Goal: Task Accomplishment & Management: Use online tool/utility

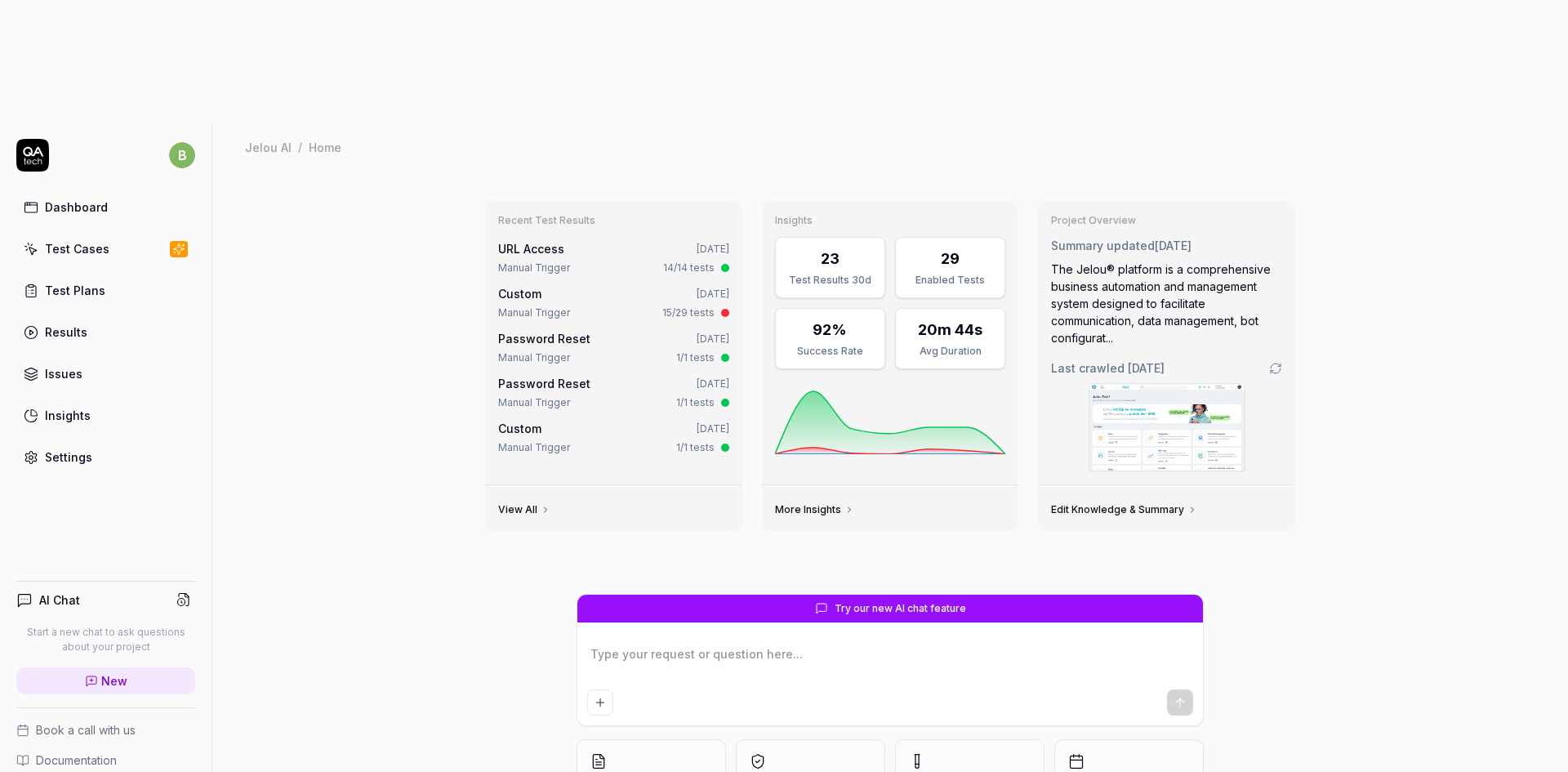
click at [86, 240] on div "Test Cases" at bounding box center [77, 248] width 65 height 17
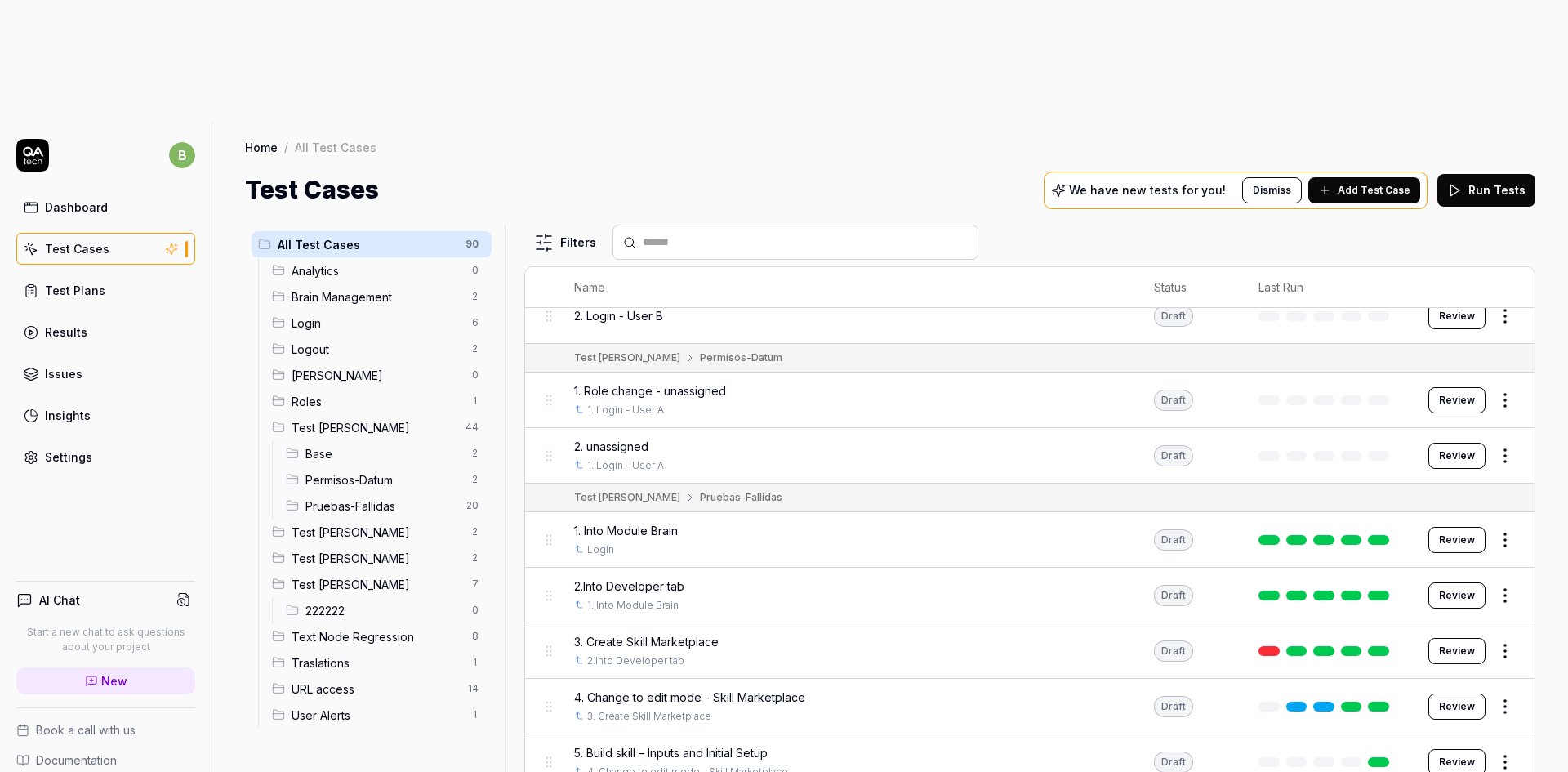
scroll to position [1959, 0]
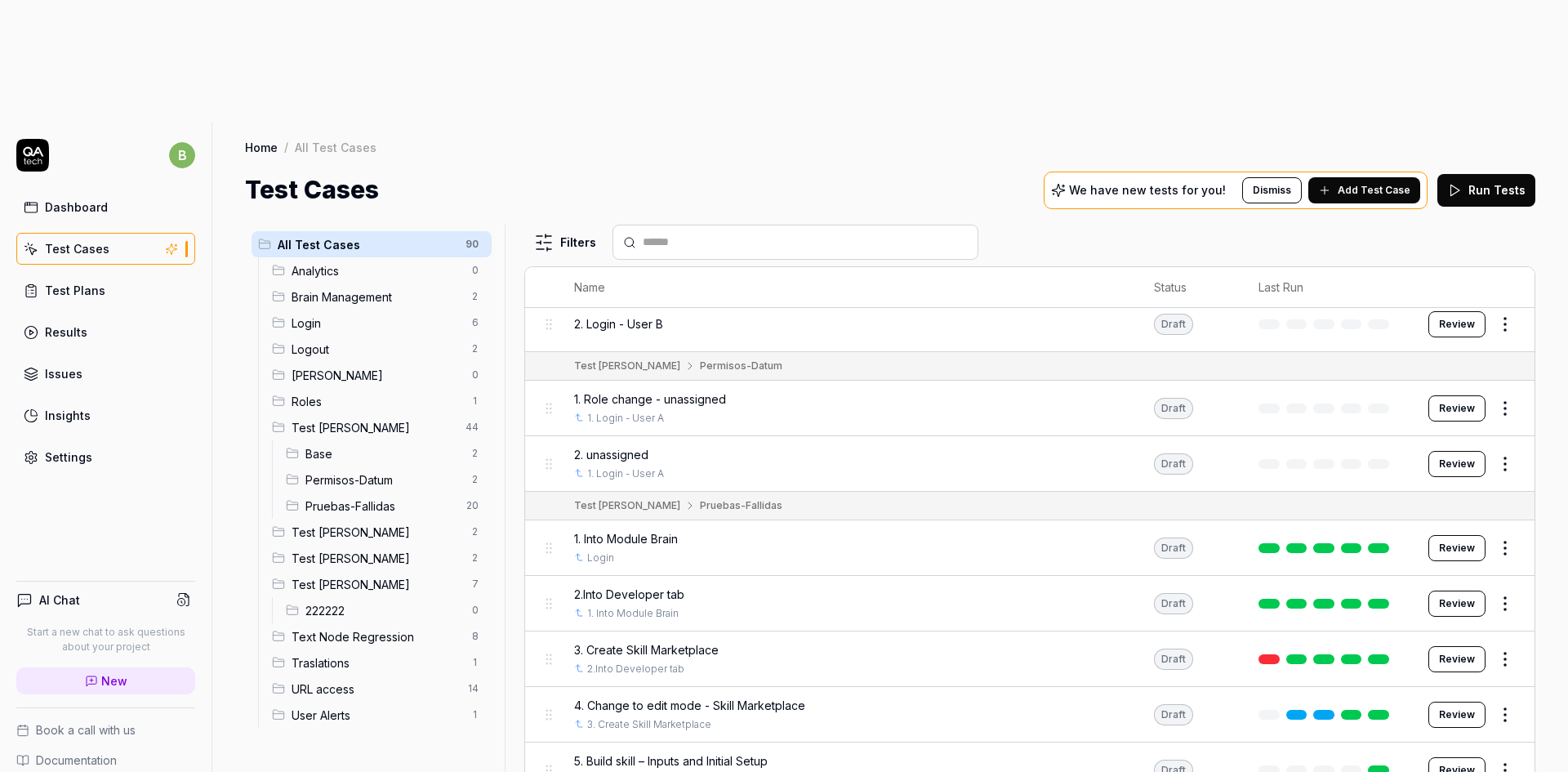
click at [379, 523] on span "Test [PERSON_NAME]" at bounding box center [377, 531] width 171 height 17
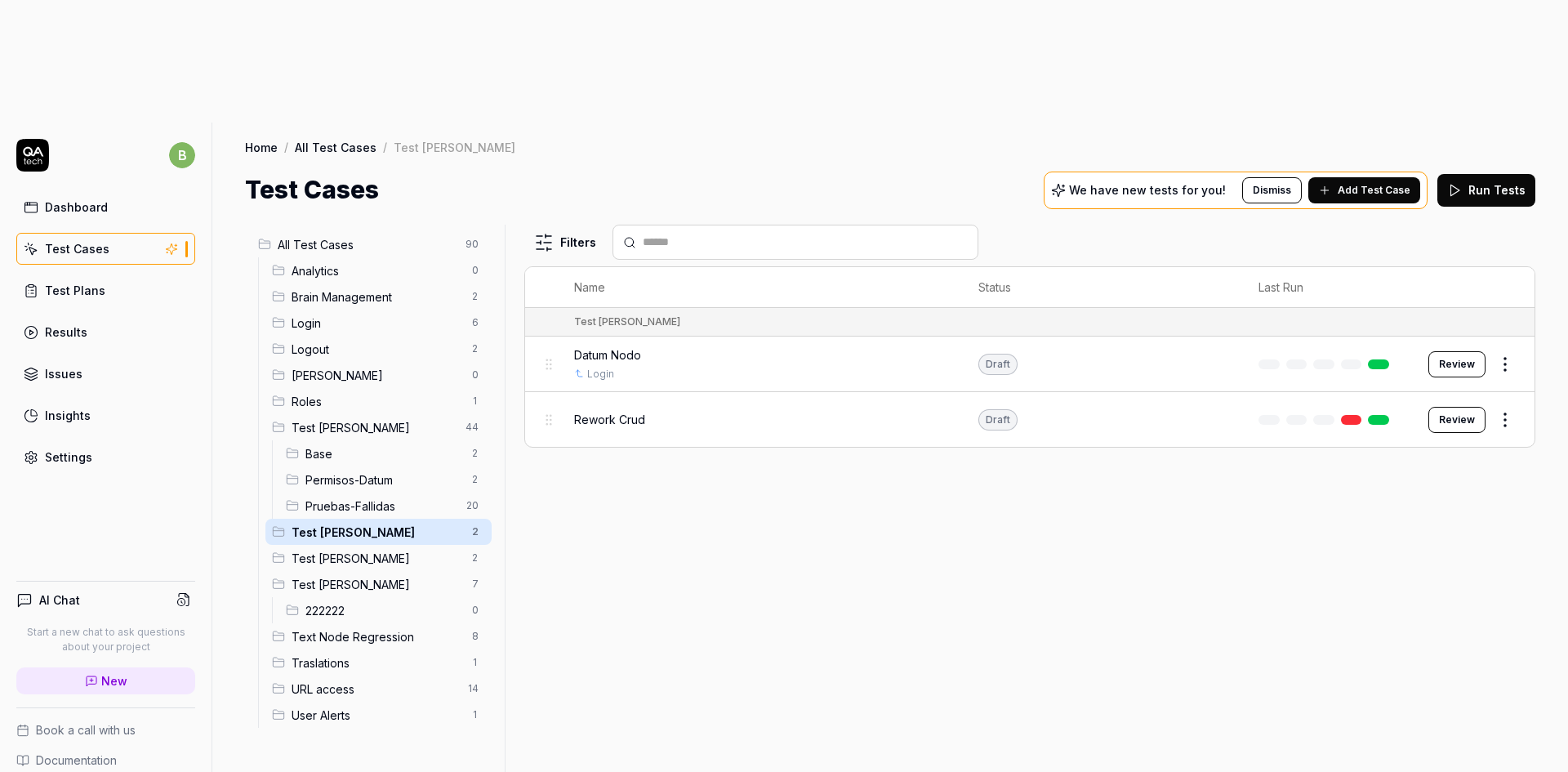
scroll to position [0, 0]
click at [710, 346] on div "Datum Nodo" at bounding box center [760, 355] width 372 height 17
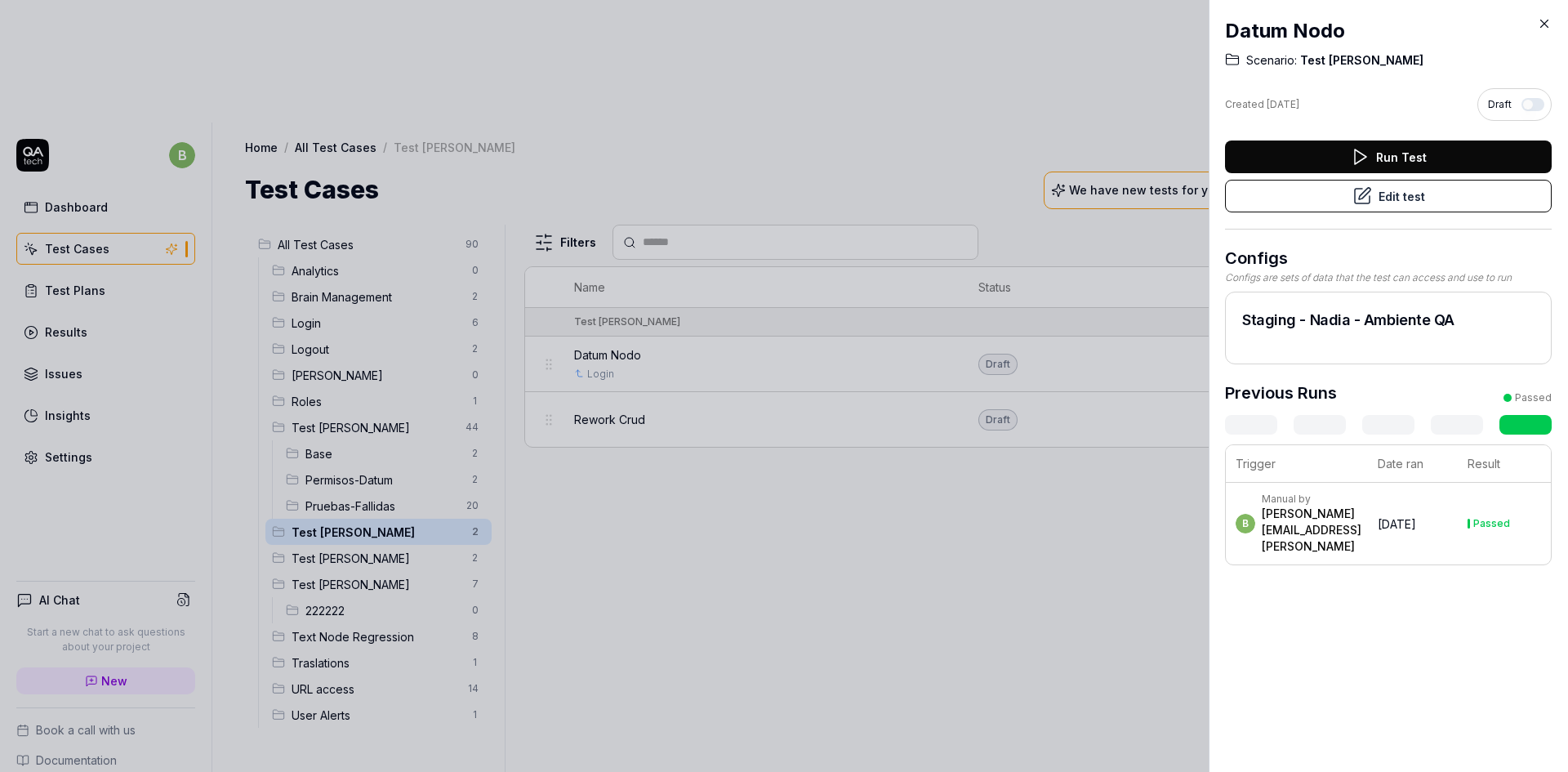
click at [1354, 204] on icon at bounding box center [1362, 195] width 19 height 19
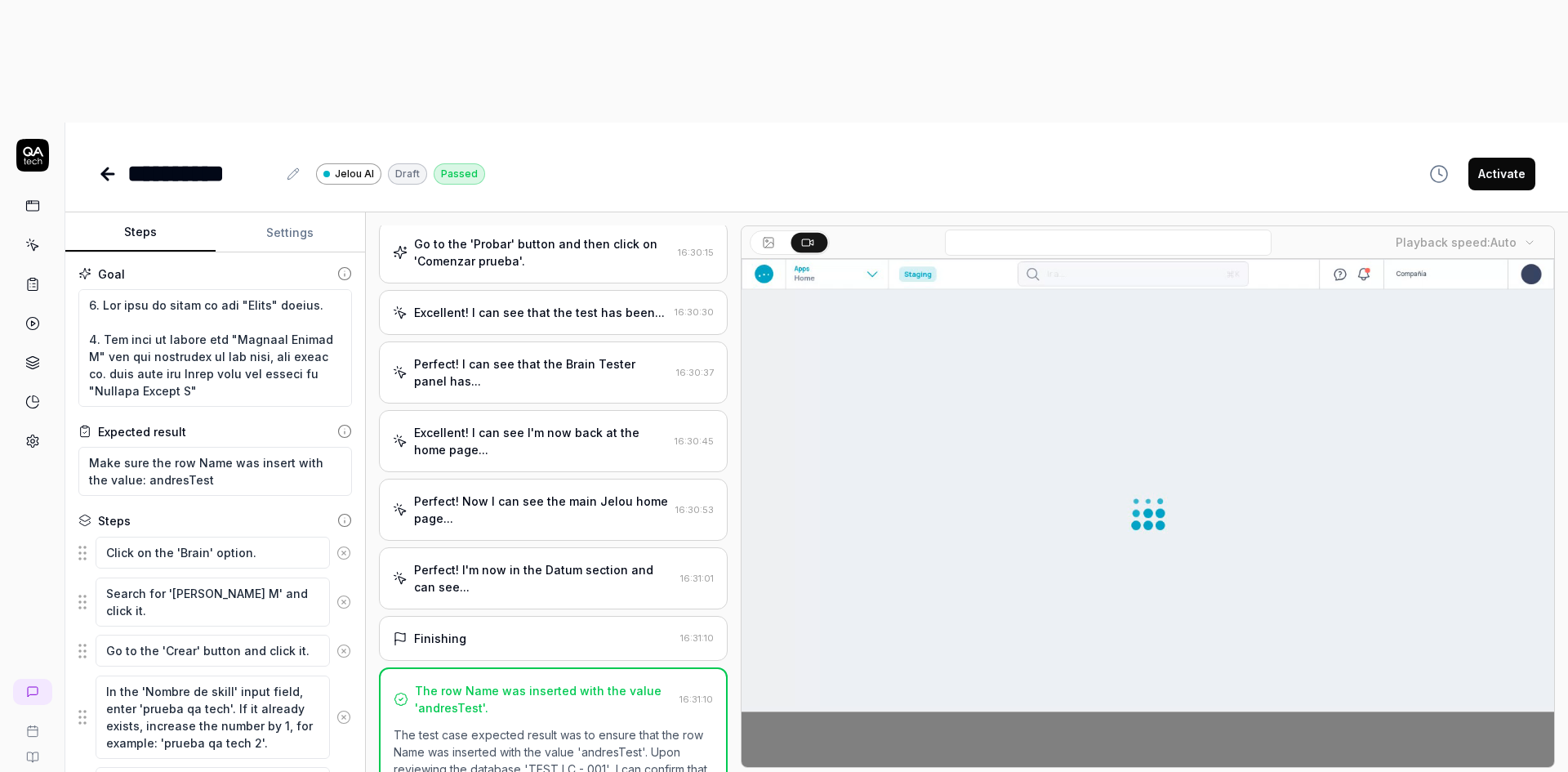
scroll to position [154, 0]
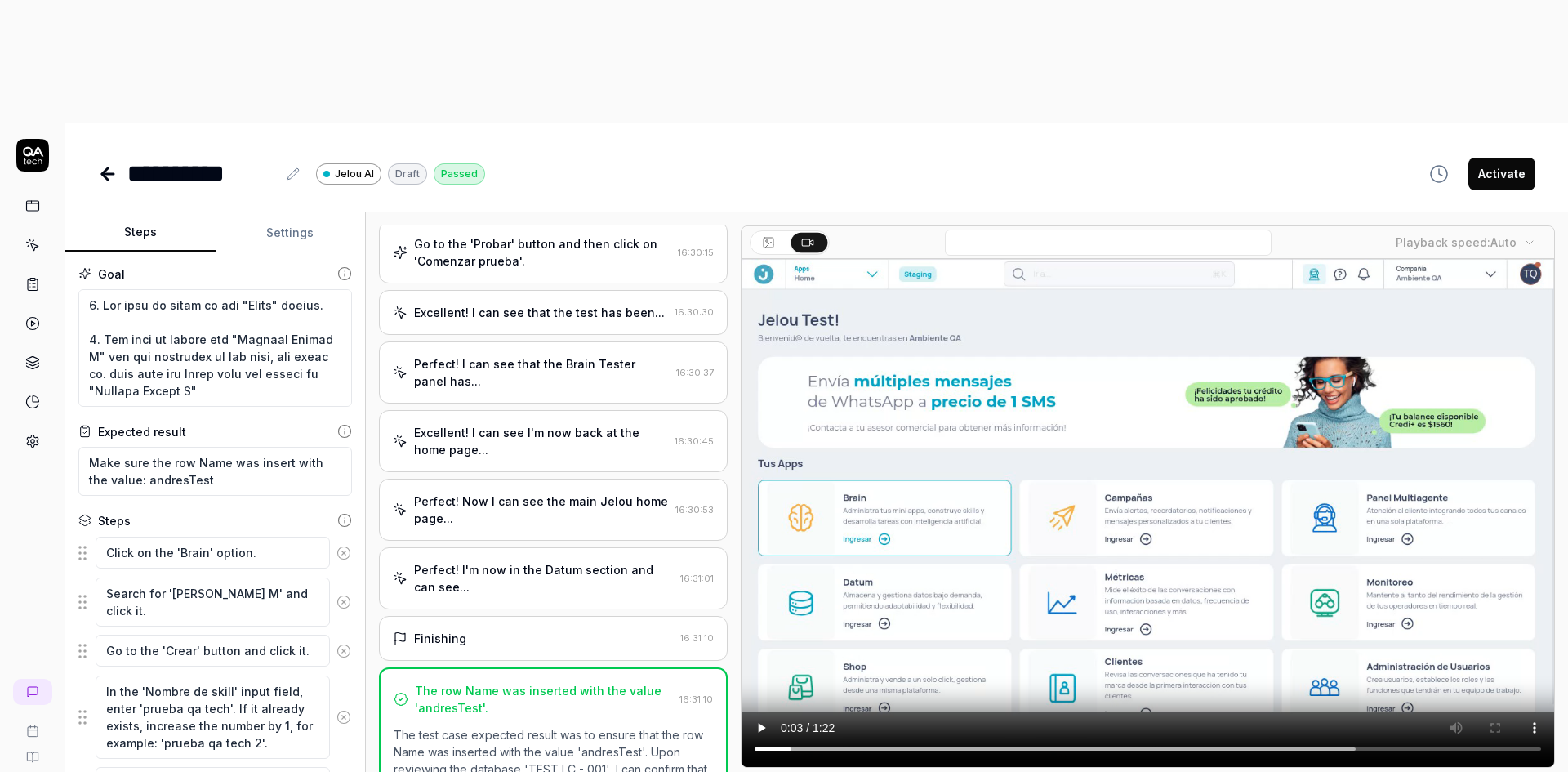
type textarea "*"
